Goal: Information Seeking & Learning: Check status

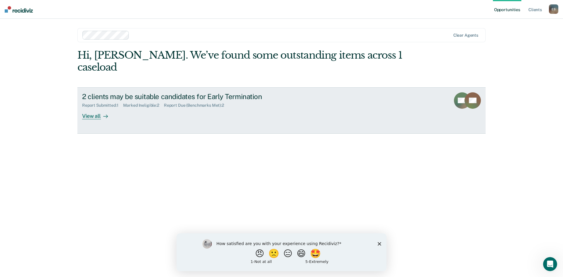
click at [122, 92] on div "2 clients may be suitable candidates for Early Termination" at bounding box center [185, 96] width 206 height 9
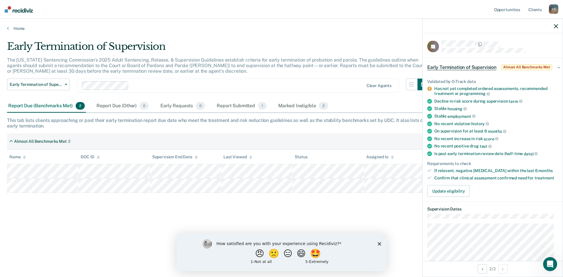
click at [556, 24] on icon "button" at bounding box center [556, 26] width 4 height 4
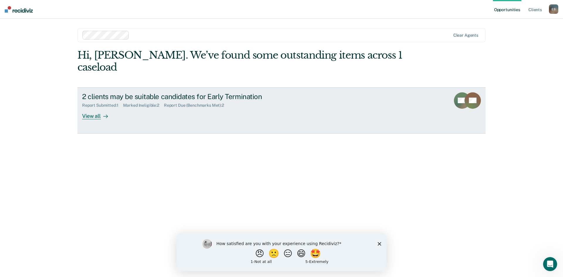
click at [98, 108] on div "View all" at bounding box center [98, 113] width 33 height 11
